Goal: Information Seeking & Learning: Learn about a topic

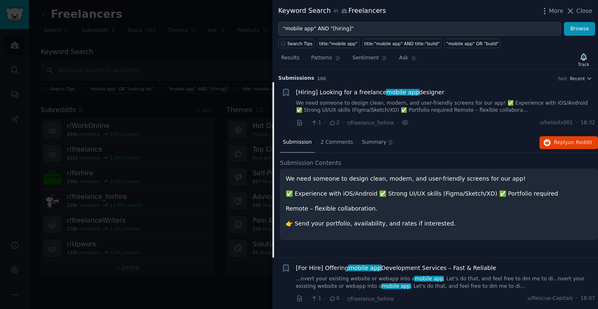
click at [201, 53] on div at bounding box center [299, 154] width 598 height 309
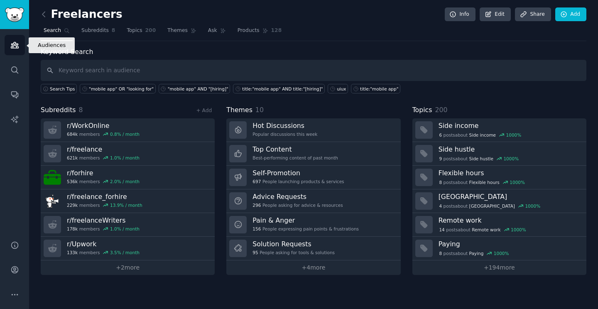
click at [17, 40] on link "Audiences" at bounding box center [15, 45] width 20 height 20
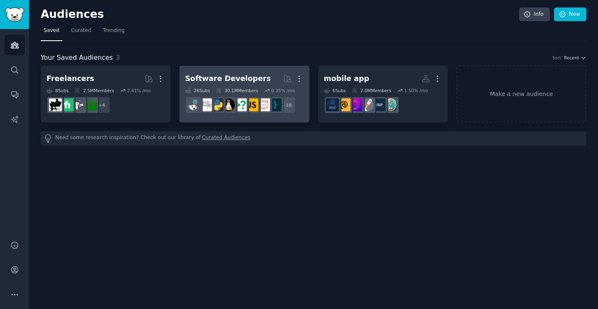
click at [207, 76] on div "Software Developers" at bounding box center [228, 79] width 86 height 10
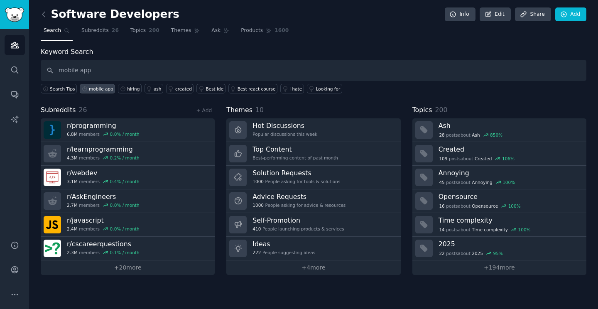
type input "mobile app"
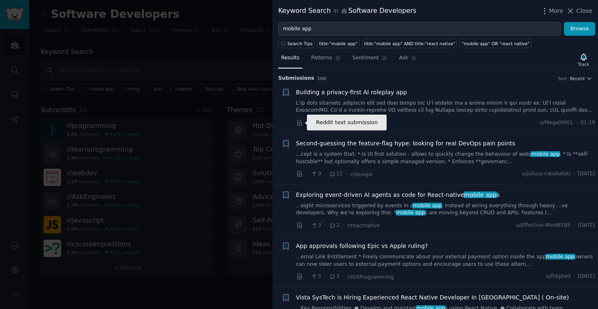
click at [299, 123] on icon at bounding box center [299, 122] width 4 height 5
click at [229, 12] on div at bounding box center [299, 154] width 598 height 309
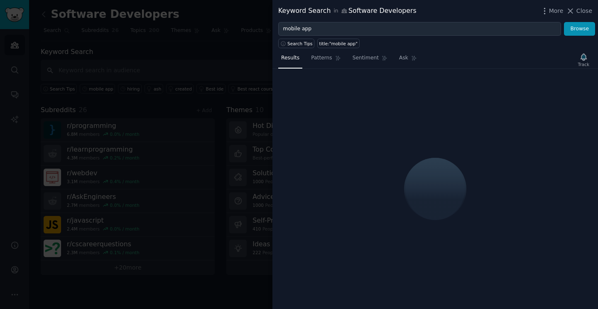
click at [135, 52] on div at bounding box center [299, 154] width 598 height 309
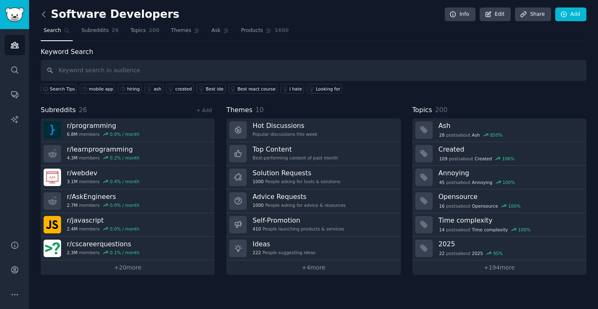
click at [44, 17] on icon at bounding box center [43, 14] width 9 height 9
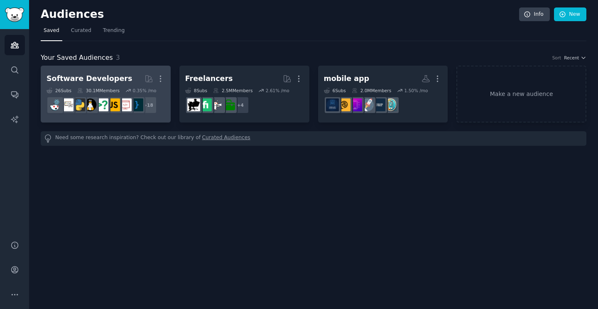
click at [108, 76] on div "Software Developers" at bounding box center [90, 79] width 86 height 10
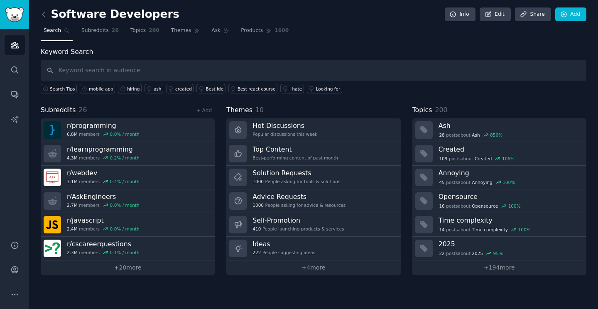
type input "a"
type input "mobile app"
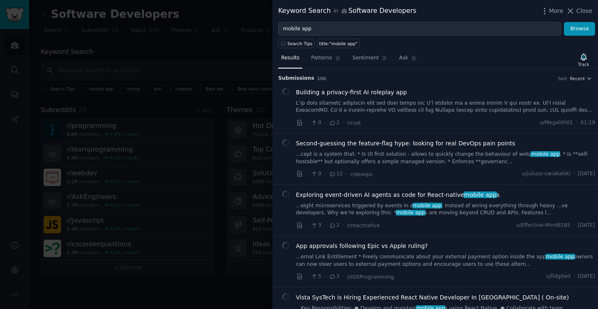
click at [208, 42] on div at bounding box center [299, 154] width 598 height 309
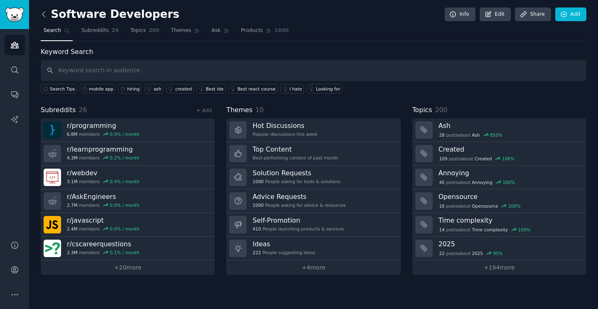
click at [44, 15] on icon at bounding box center [43, 14] width 9 height 9
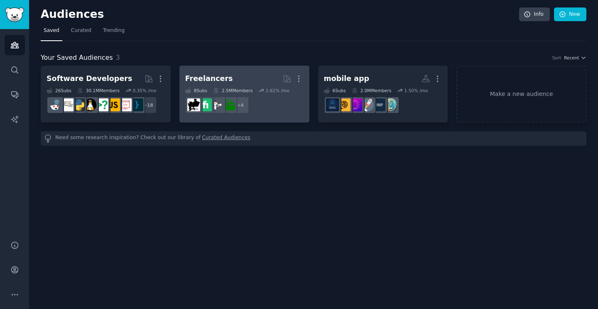
click at [213, 73] on h2 "Freelancers More" at bounding box center [244, 78] width 118 height 15
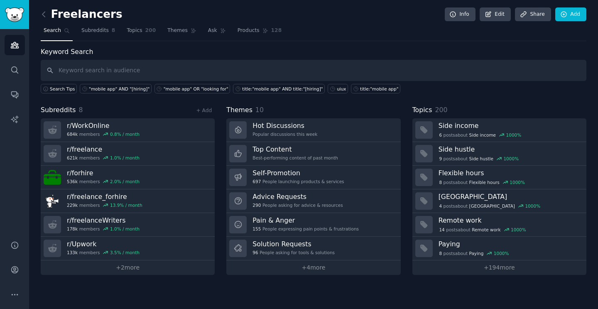
click at [366, 46] on div "Freelancers Info Edit Share Add Search Subreddits 8 Topics 200 Themes Ask Produ…" at bounding box center [314, 143] width 546 height 263
click at [306, 74] on input "text" at bounding box center [314, 70] width 546 height 21
type input "mobile app"
click at [122, 90] on div ""mobile app" AND "[hiring]"" at bounding box center [119, 89] width 61 height 6
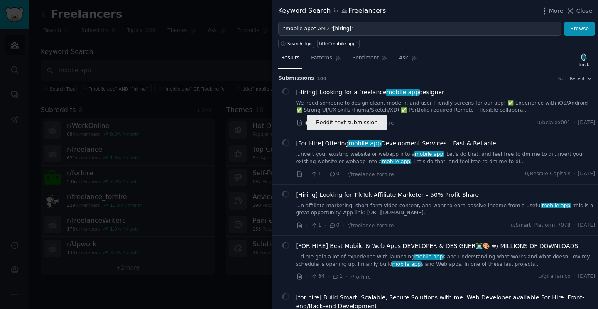
click at [297, 123] on icon at bounding box center [299, 122] width 4 height 5
click at [527, 74] on div "Submission s 100 Sort Recent" at bounding box center [435, 75] width 314 height 13
